Goal: Task Accomplishment & Management: Manage account settings

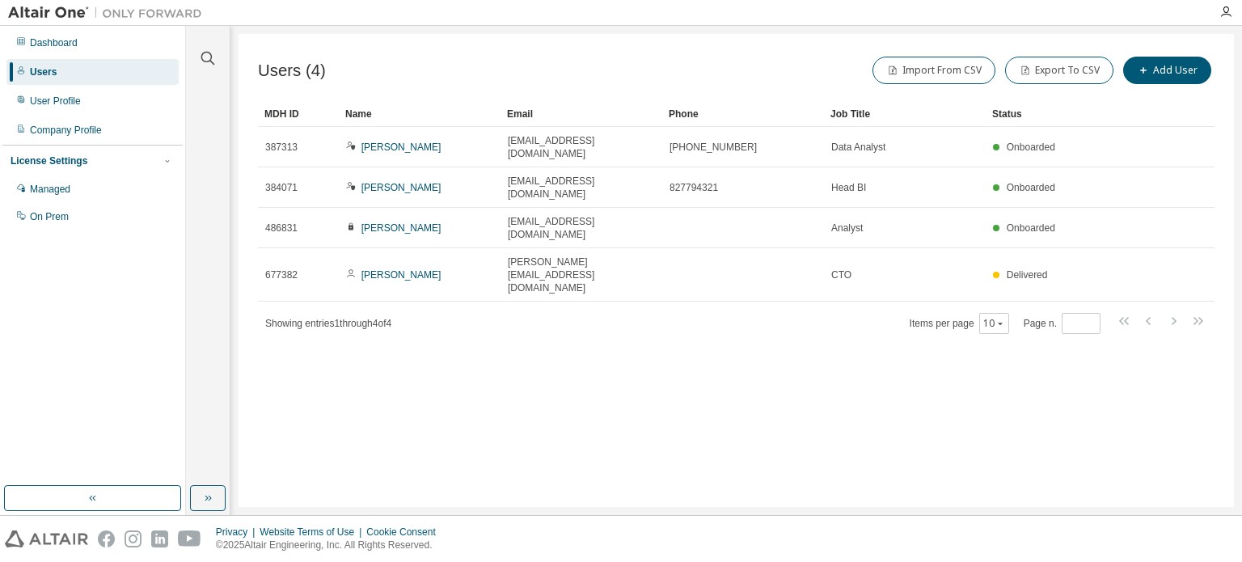
click at [676, 359] on div "Users (4) Import From CSV Export To CSV Add User Clear Load Save Save As Field …" at bounding box center [735, 270] width 995 height 473
